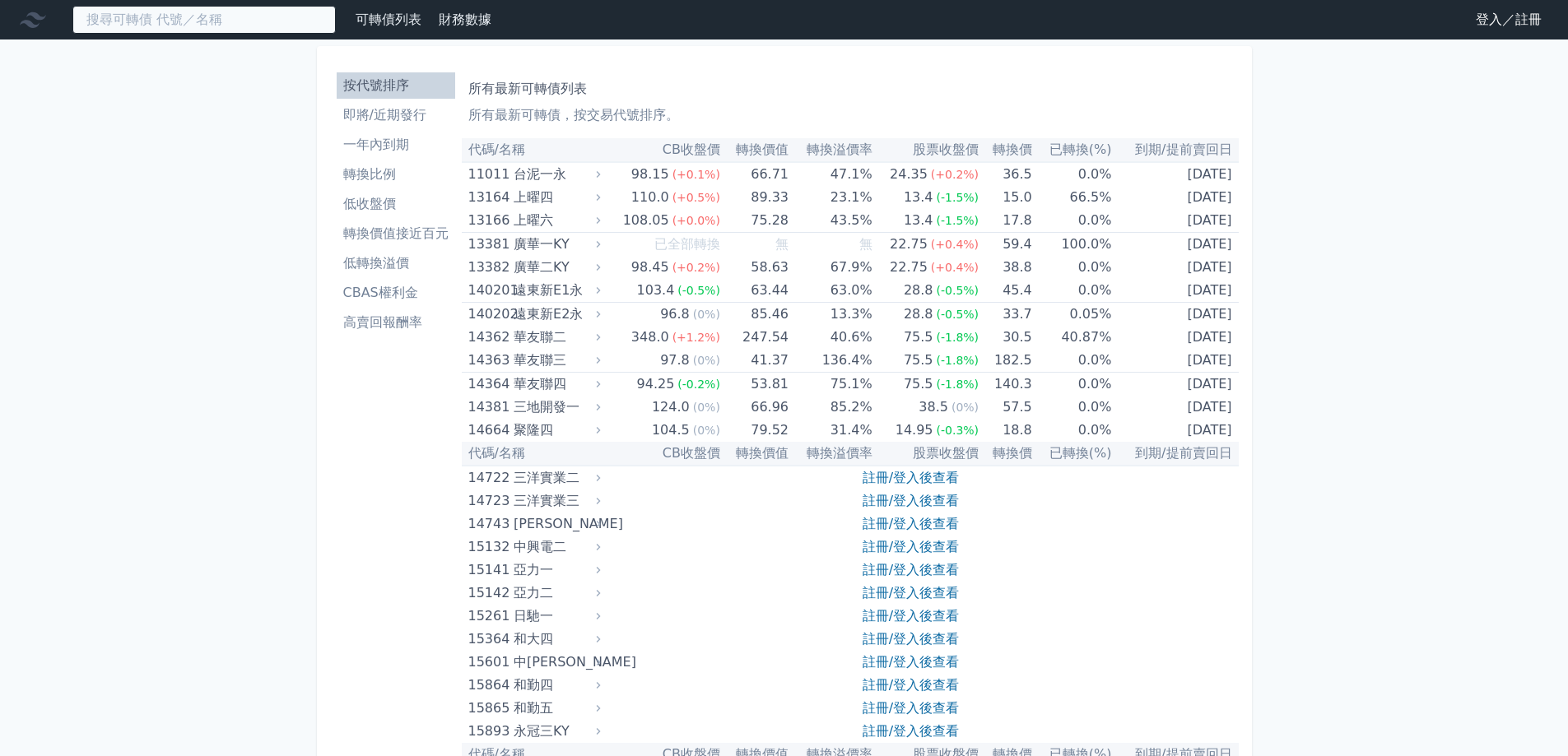
click at [274, 24] on input at bounding box center [203, 19] width 263 height 28
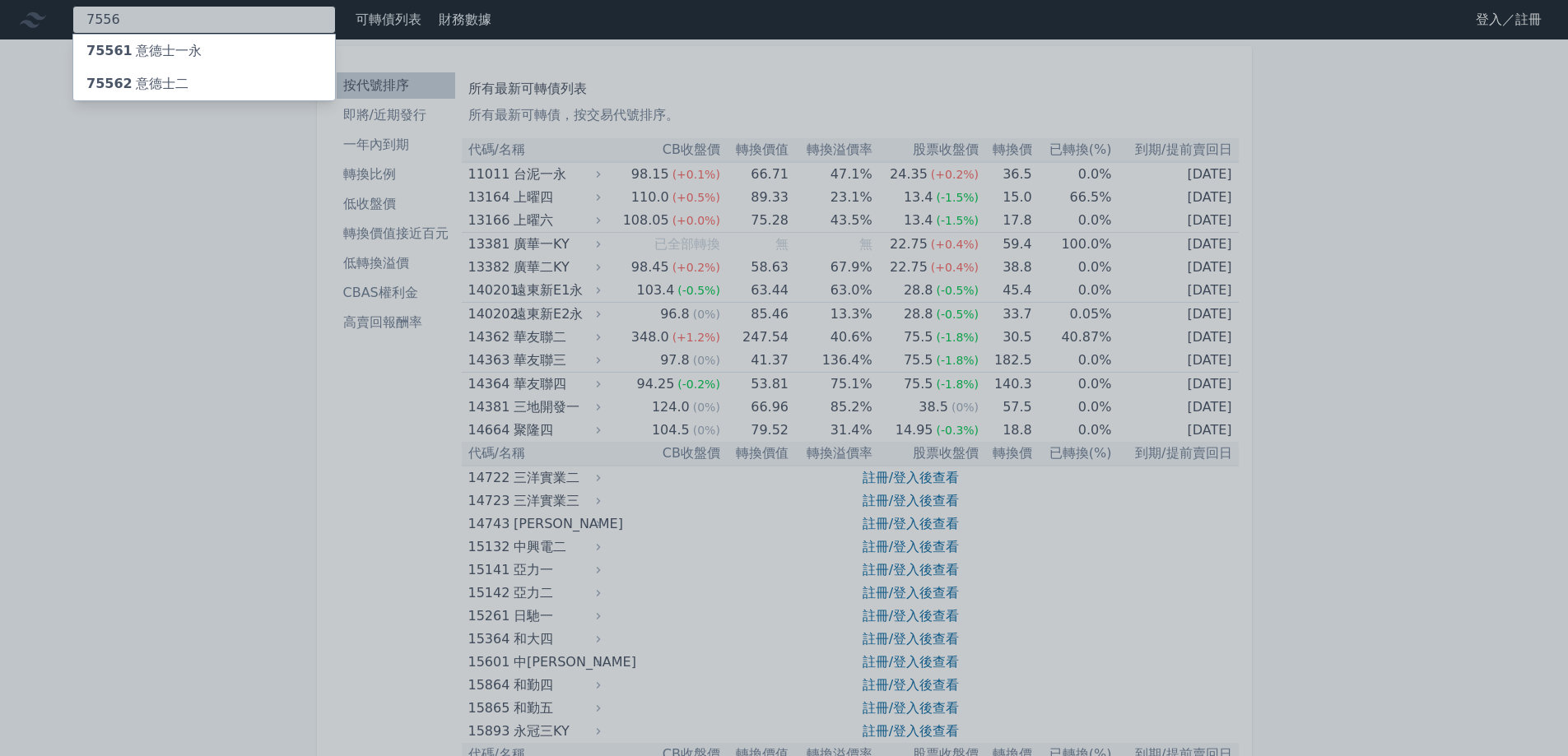
type input "7556"
click at [248, 54] on div "75561 意德士一永" at bounding box center [204, 51] width 262 height 33
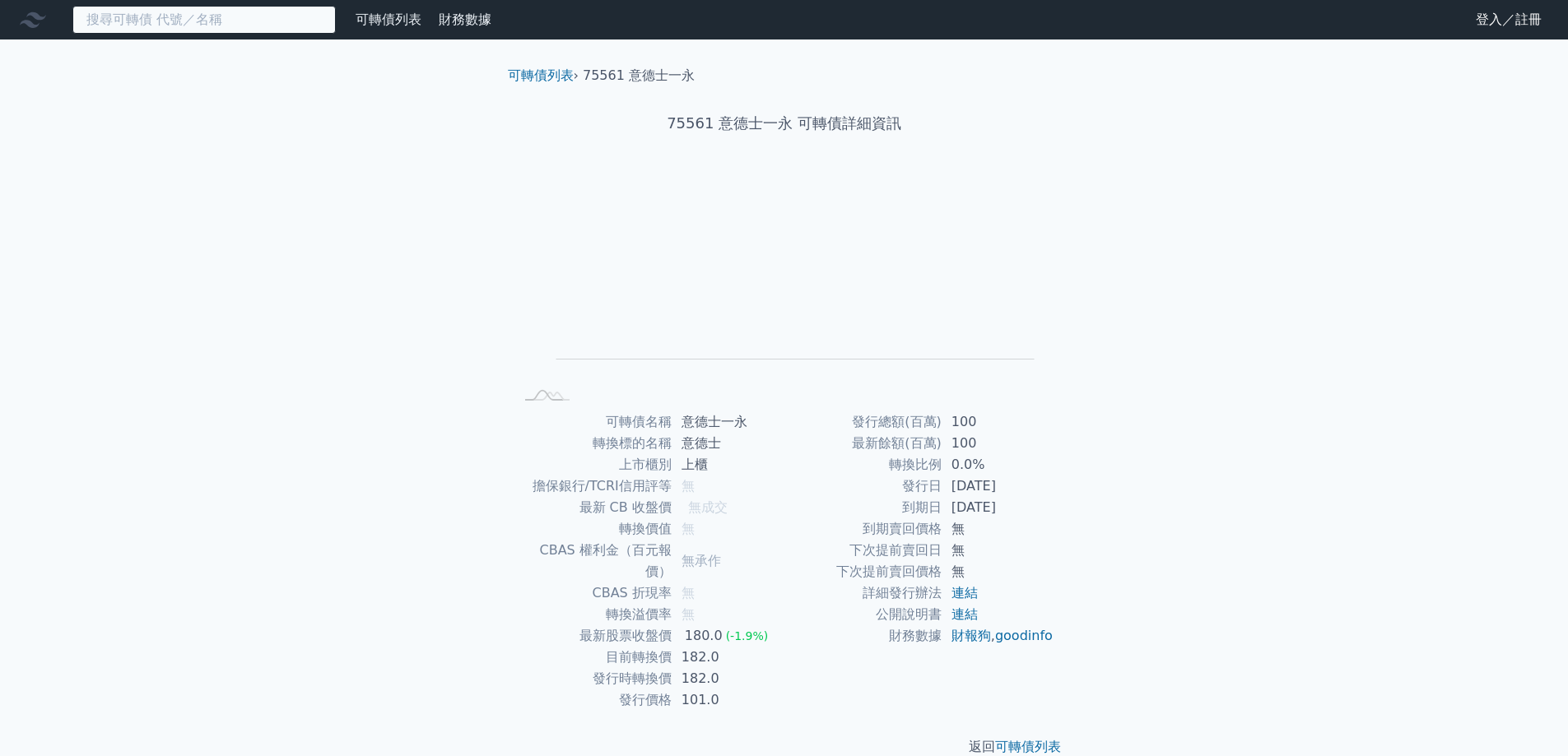
click at [242, 23] on input at bounding box center [203, 19] width 263 height 28
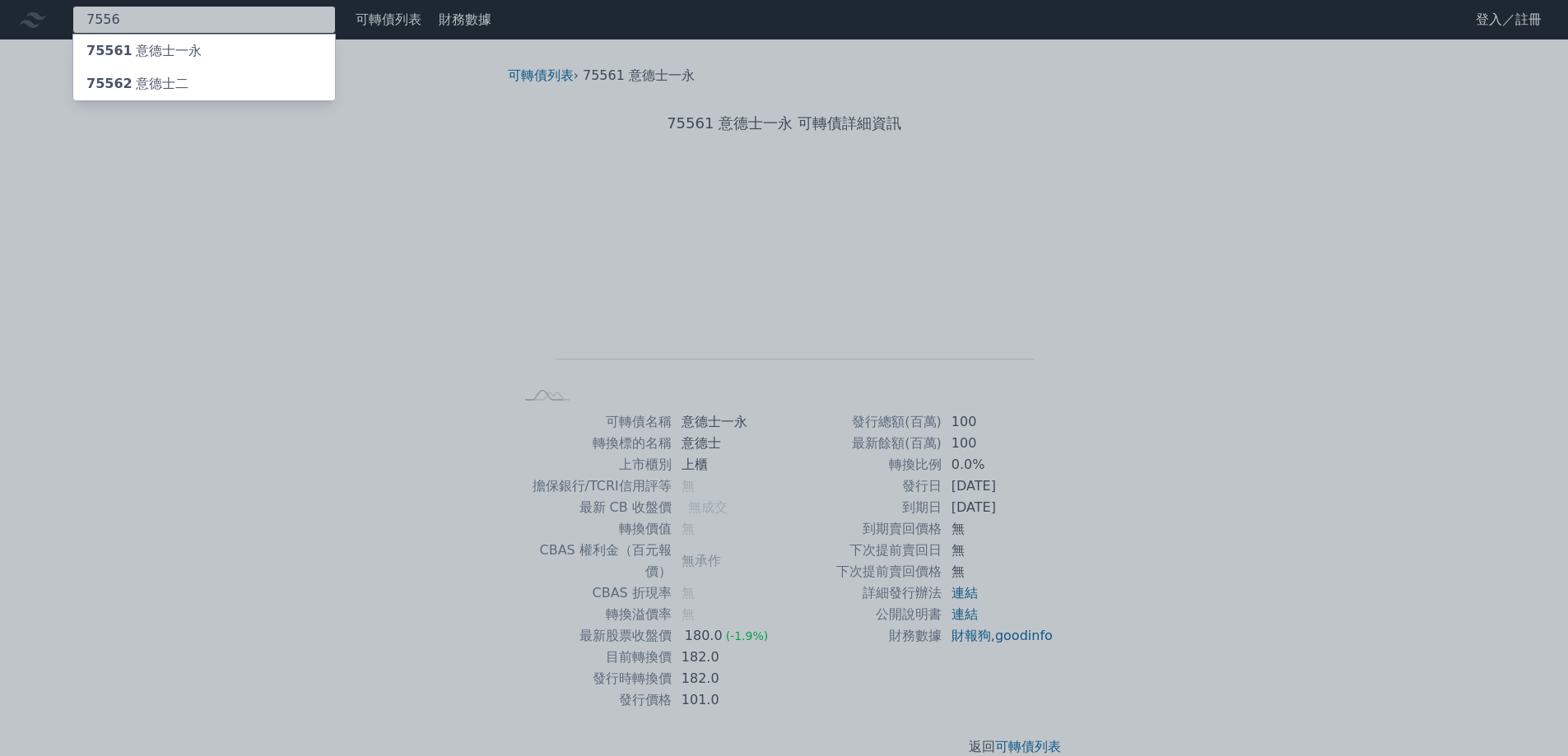
type input "7556"
click at [206, 80] on div "75562 意德士二" at bounding box center [204, 84] width 262 height 33
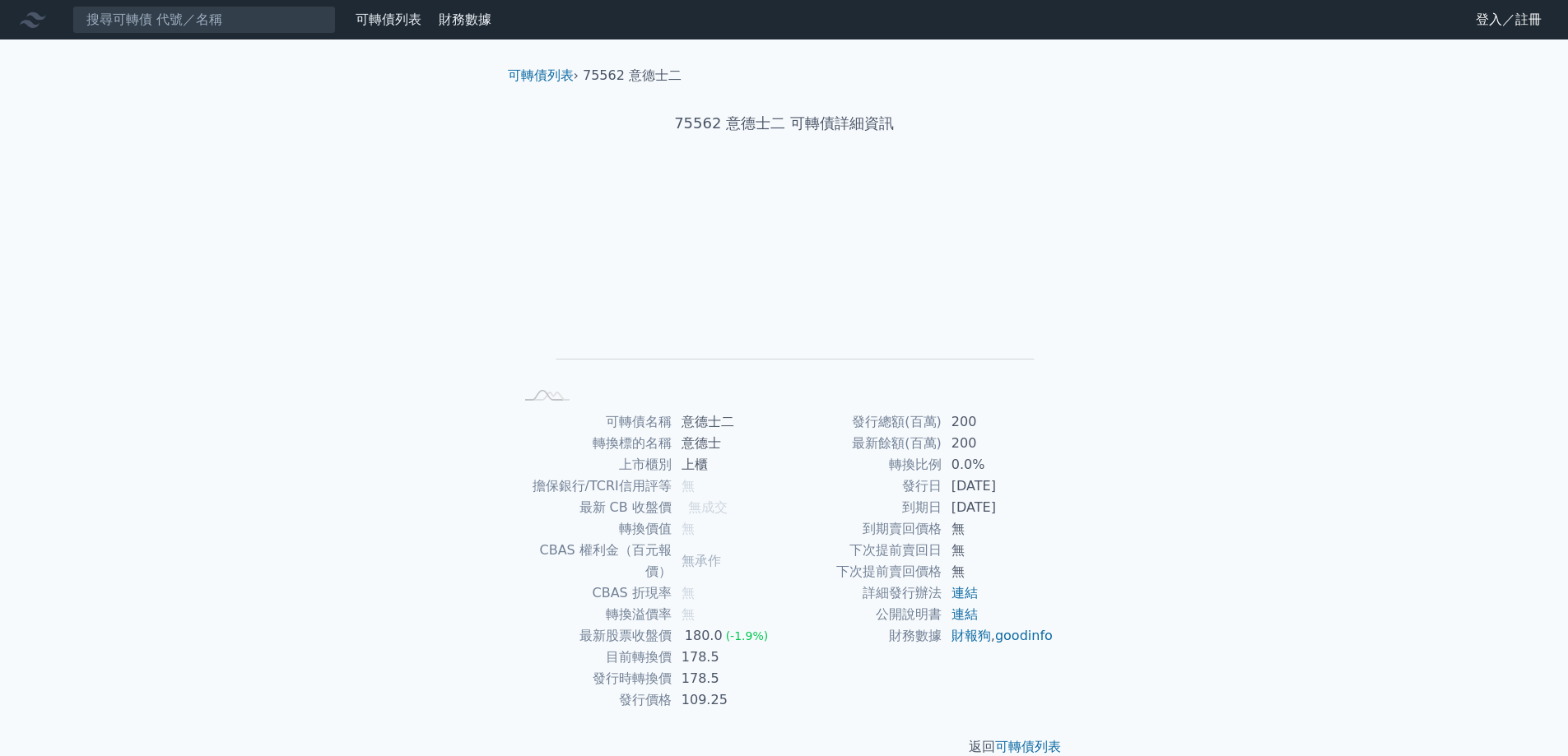
click at [331, 297] on div "可轉債列表 財務數據 可轉債列表 財務數據 登入／註冊 登入／註冊 可轉債列表 › 75562 意德士二 75562 意德士二 可轉債詳細資訊 Zoom Ou…" at bounding box center [784, 391] width 1568 height 783
